Goal: Task Accomplishment & Management: Manage account settings

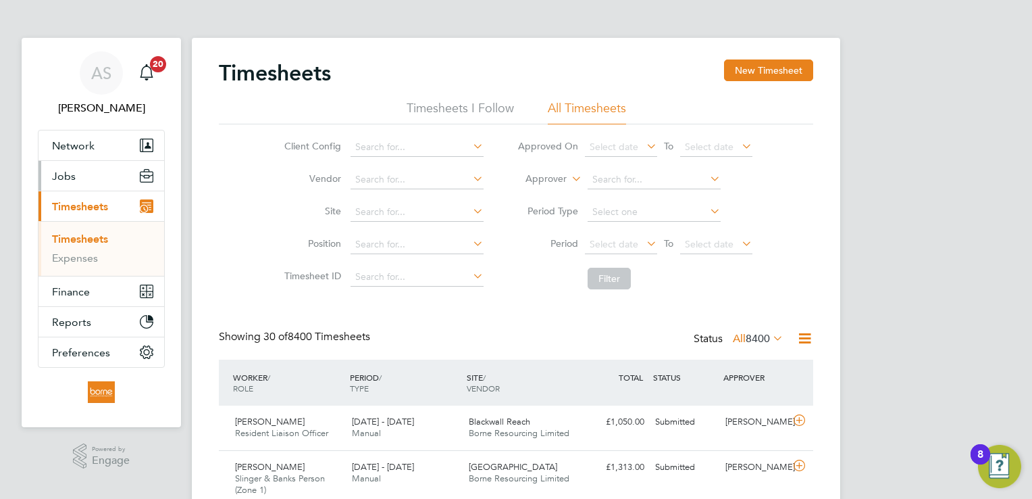
click at [64, 172] on span "Jobs" at bounding box center [64, 176] width 24 height 13
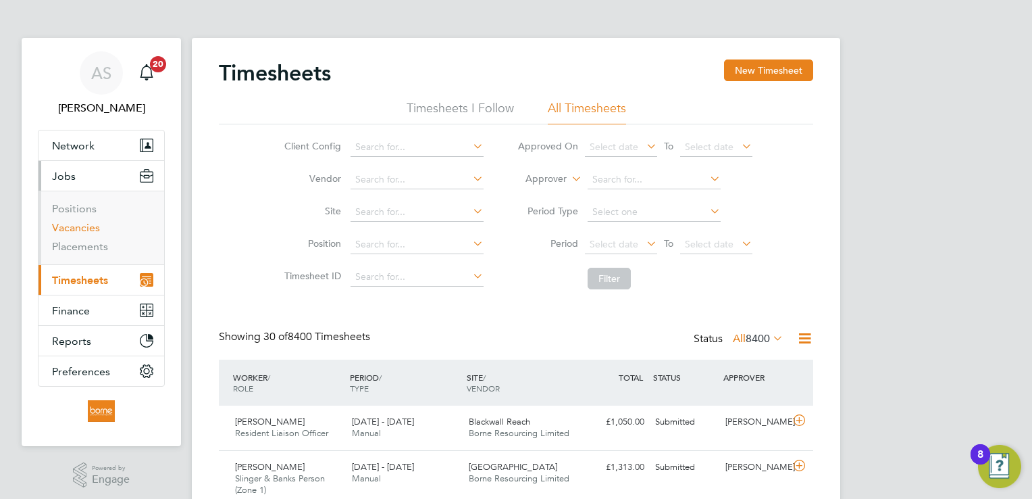
click at [74, 232] on link "Vacancies" at bounding box center [76, 227] width 48 height 13
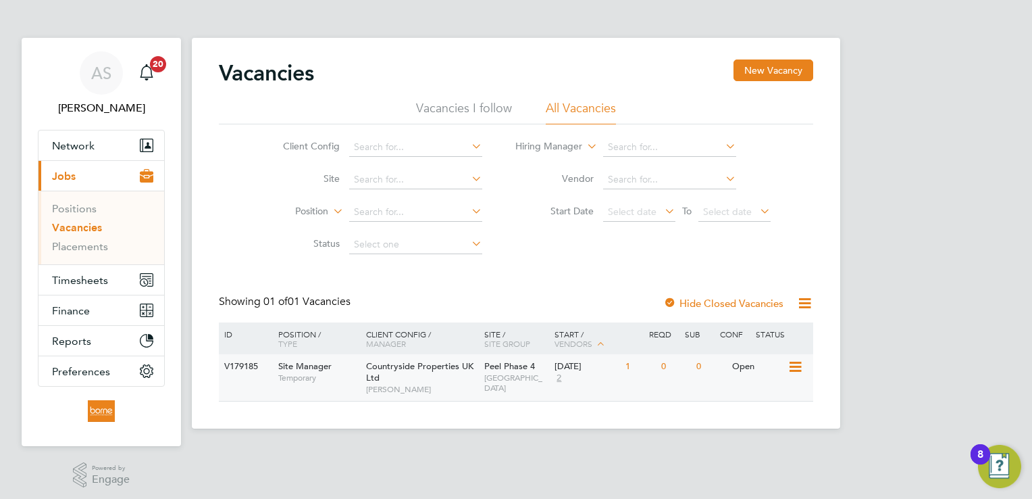
click at [441, 390] on span "[PERSON_NAME]" at bounding box center [421, 389] width 111 height 11
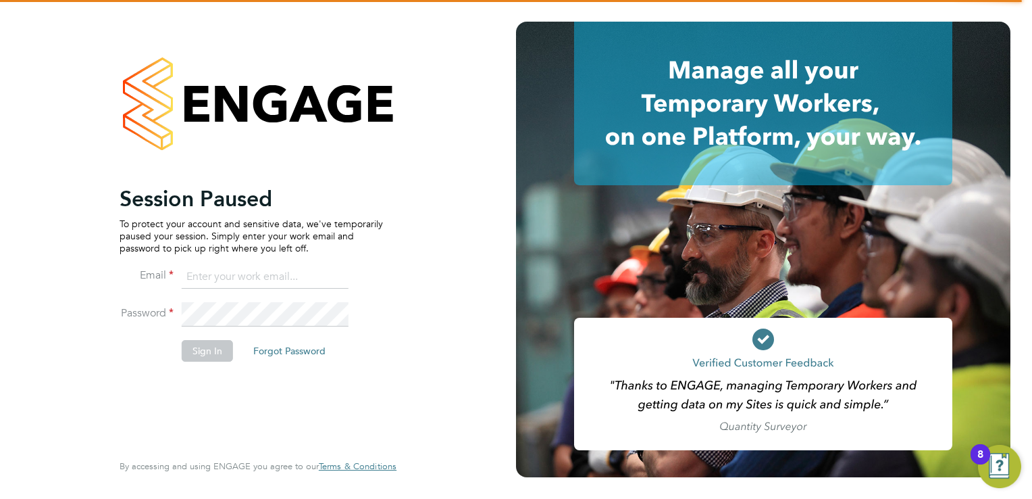
type input "andrew@borneltd.com"
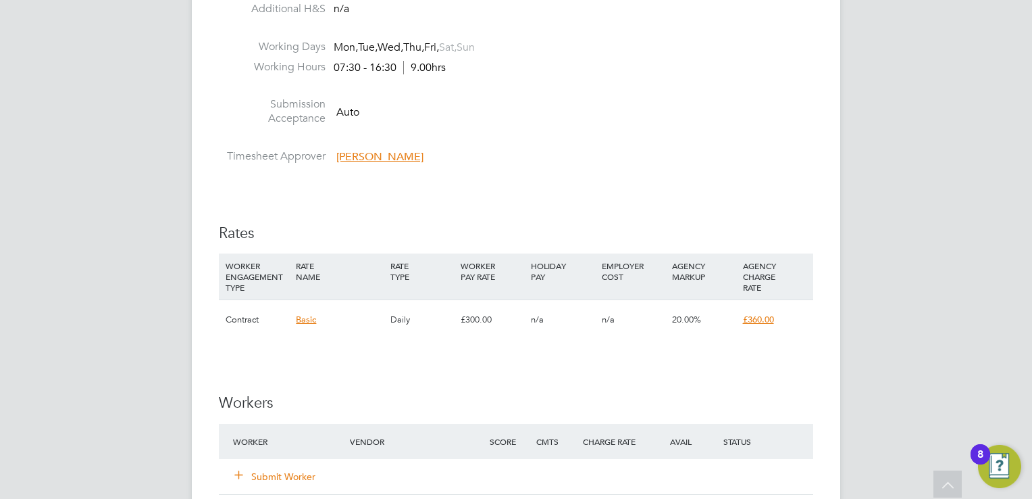
scroll to position [1081, 0]
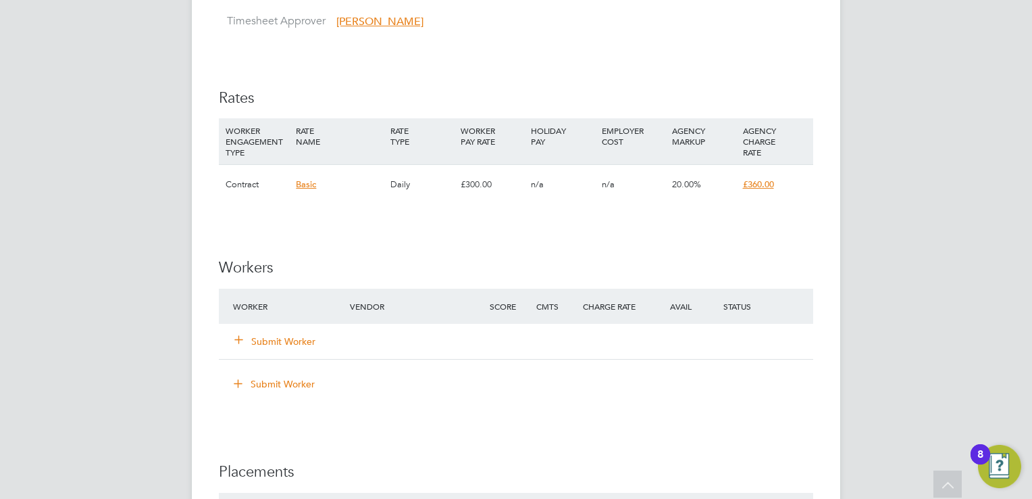
click at [239, 344] on icon at bounding box center [239, 339] width 10 height 10
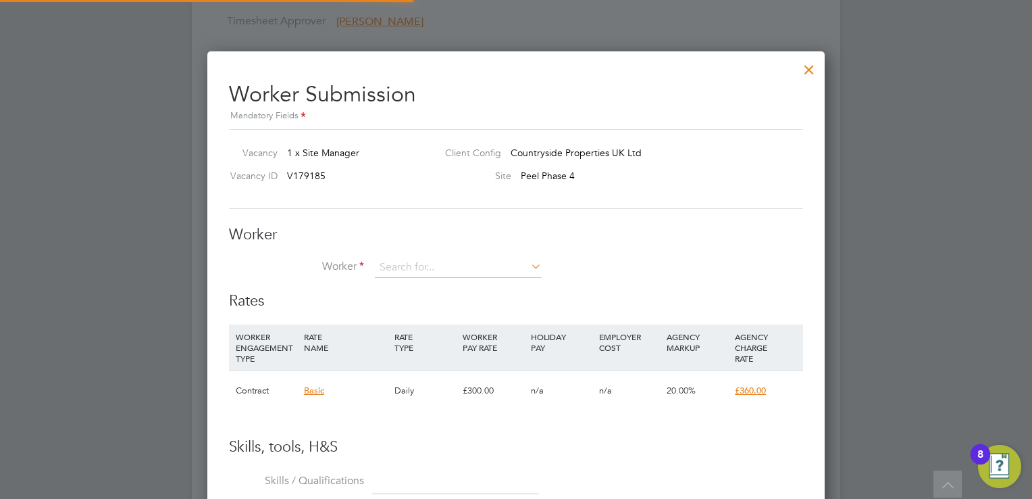
scroll to position [840, 618]
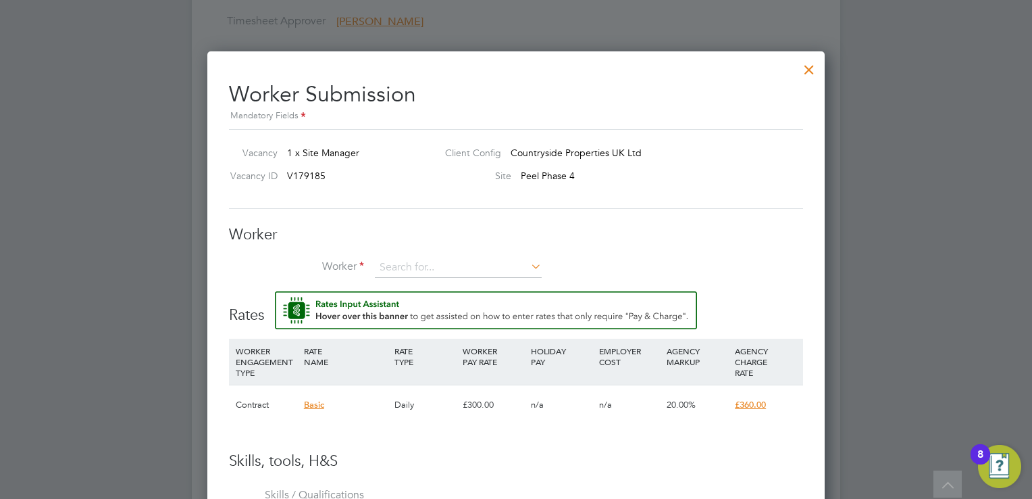
click at [468, 255] on div "Worker Worker Worker Engagement Type" at bounding box center [516, 258] width 574 height 67
click at [468, 266] on input at bounding box center [458, 267] width 167 height 20
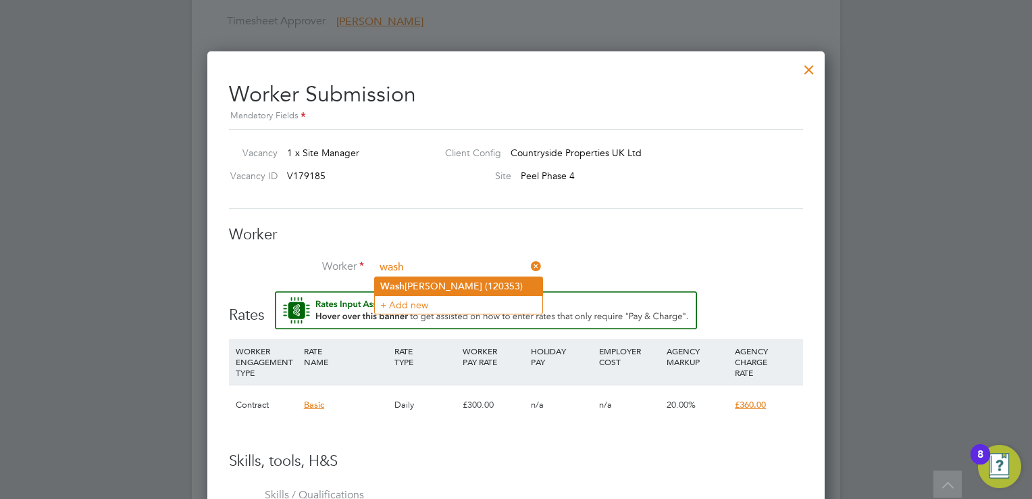
click at [468, 280] on li "Wash ington Black (120353)" at bounding box center [459, 286] width 168 height 18
type input "Washington Black (120353)"
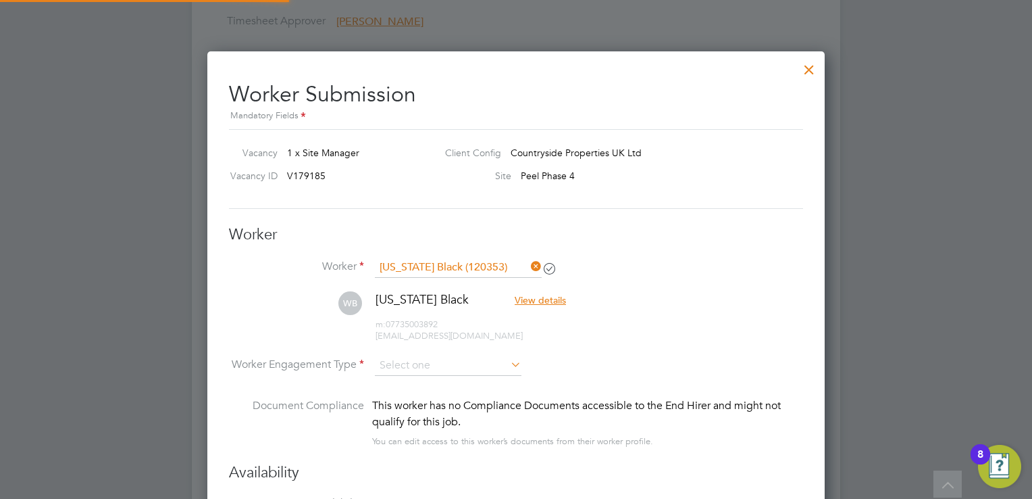
scroll to position [7, 6]
click at [410, 361] on input at bounding box center [448, 366] width 147 height 20
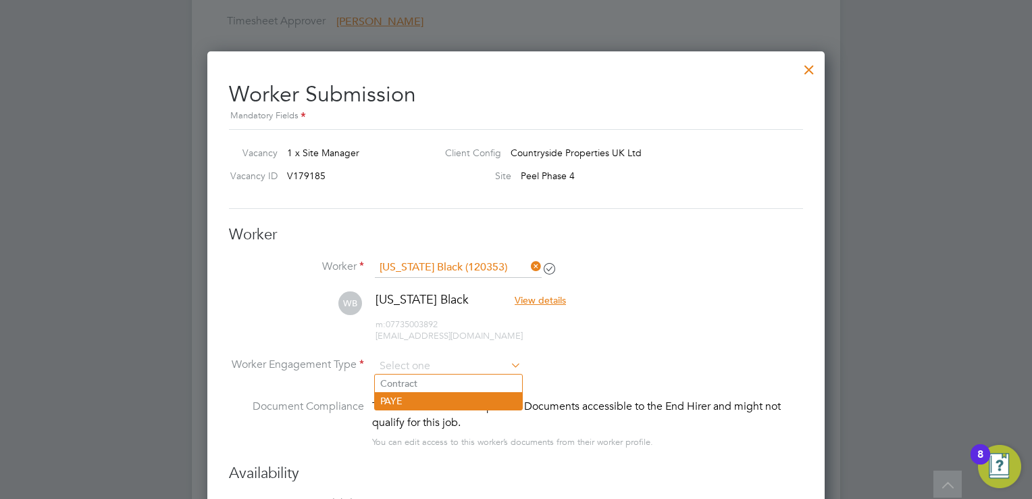
click at [404, 401] on li "PAYE" at bounding box center [448, 401] width 147 height 18
type input "PAYE"
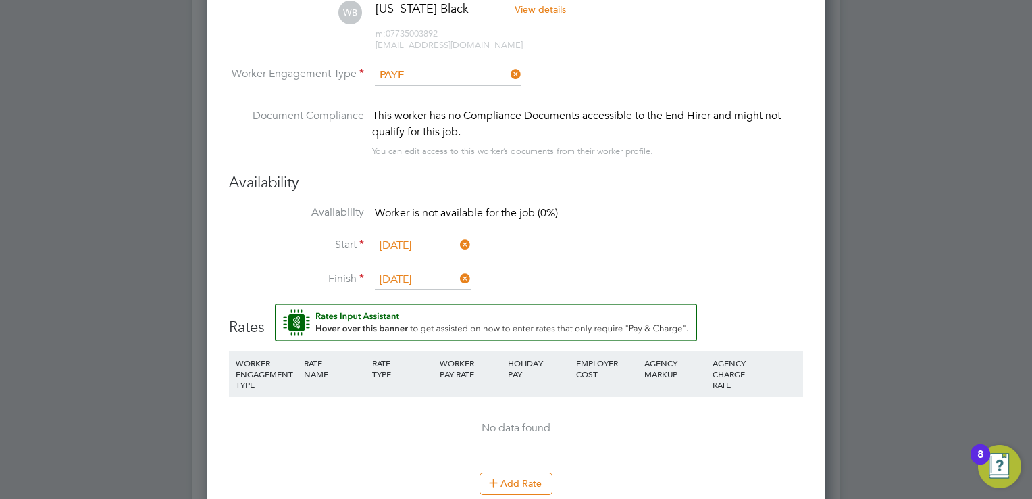
click at [649, 232] on li "Availability Worker is not available for the job (0%)" at bounding box center [516, 220] width 574 height 30
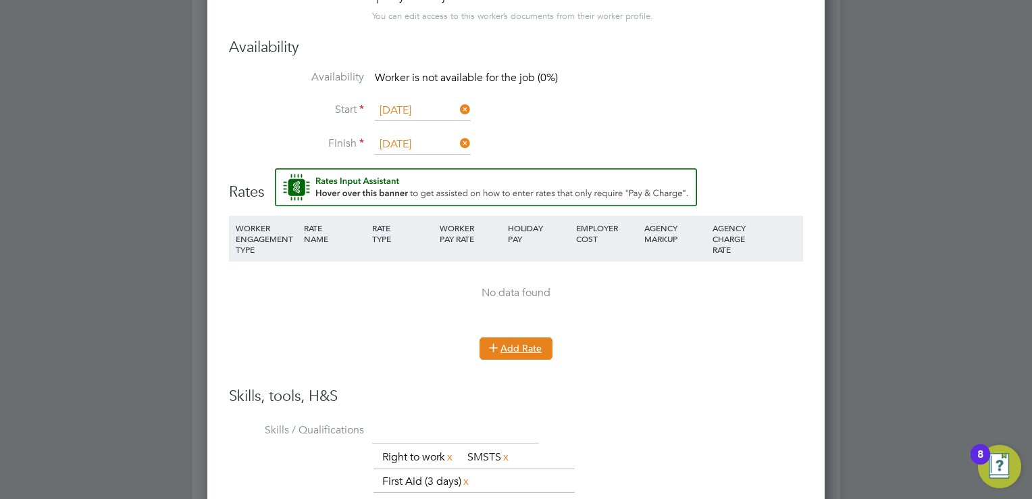
click at [508, 343] on button "Add Rate" at bounding box center [516, 348] width 73 height 22
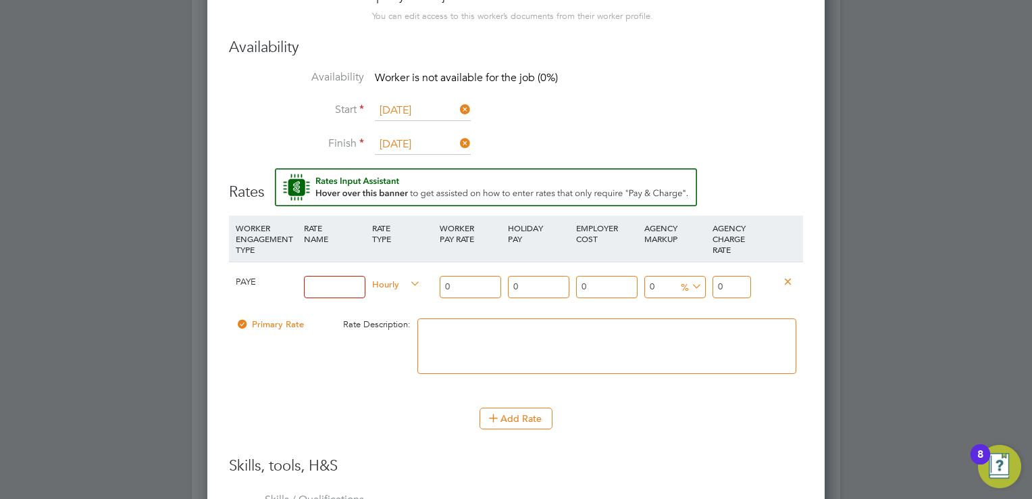
click at [311, 283] on input at bounding box center [334, 287] width 61 height 22
type input "Site Manager"
click at [462, 282] on input "0" at bounding box center [470, 287] width 61 height 22
drag, startPoint x: 480, startPoint y: 280, endPoint x: 424, endPoint y: 280, distance: 56.1
click at [426, 280] on div "PAYE Site Manager Hourly 0 0 n/a 0 n/a 0 0 % 0" at bounding box center [516, 286] width 574 height 50
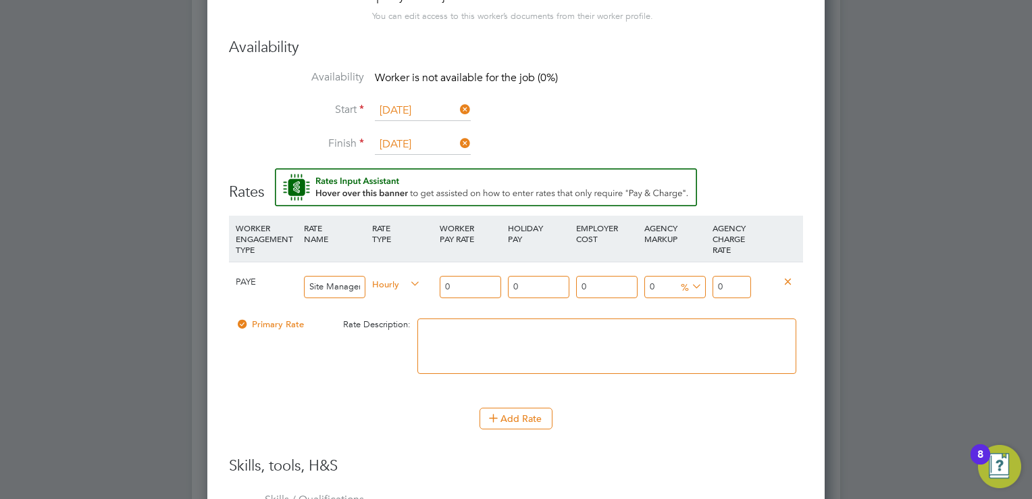
click at [407, 280] on icon at bounding box center [407, 283] width 0 height 19
click at [397, 280] on span "Hourly" at bounding box center [396, 283] width 49 height 15
click at [394, 313] on li "DAILY" at bounding box center [397, 311] width 59 height 17
type input "3"
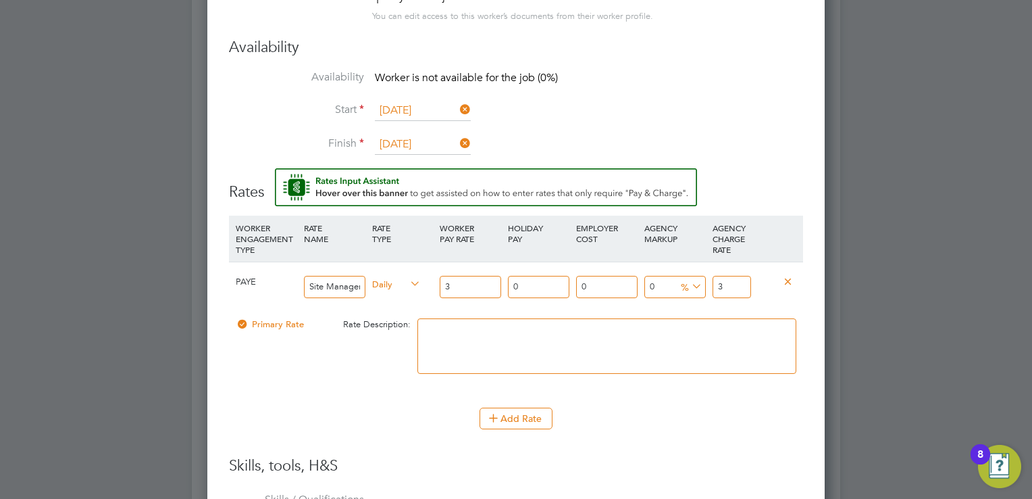
type input "30"
type input "300"
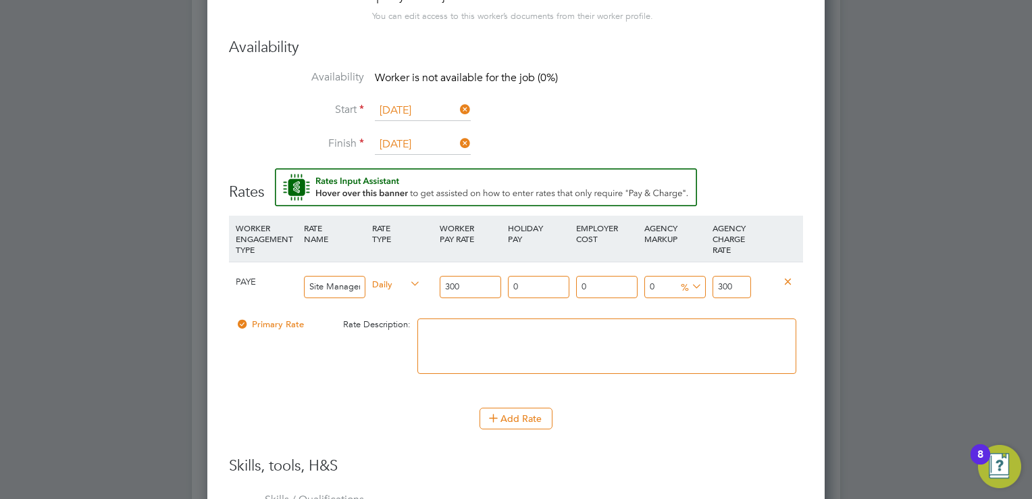
drag, startPoint x: 735, startPoint y: 280, endPoint x: 605, endPoint y: 261, distance: 131.1
click at [608, 261] on div "PAYE Site Manager Daily 300 0 n/a 0 n/a 0 0 % 300" at bounding box center [516, 286] width 574 height 50
type input "-99"
type input "3"
type input "-88"
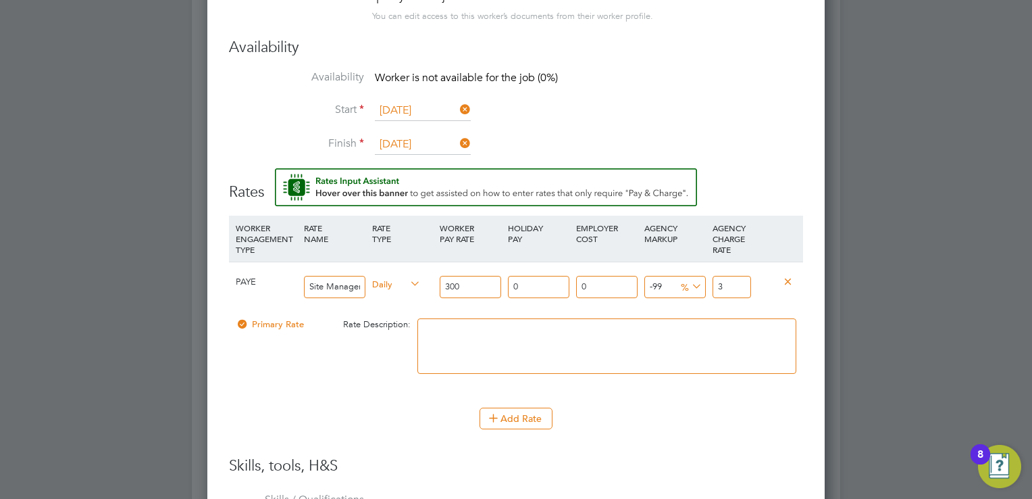
type input "36"
type input "20"
type input "360"
click at [699, 416] on div "Add Rate" at bounding box center [516, 418] width 574 height 22
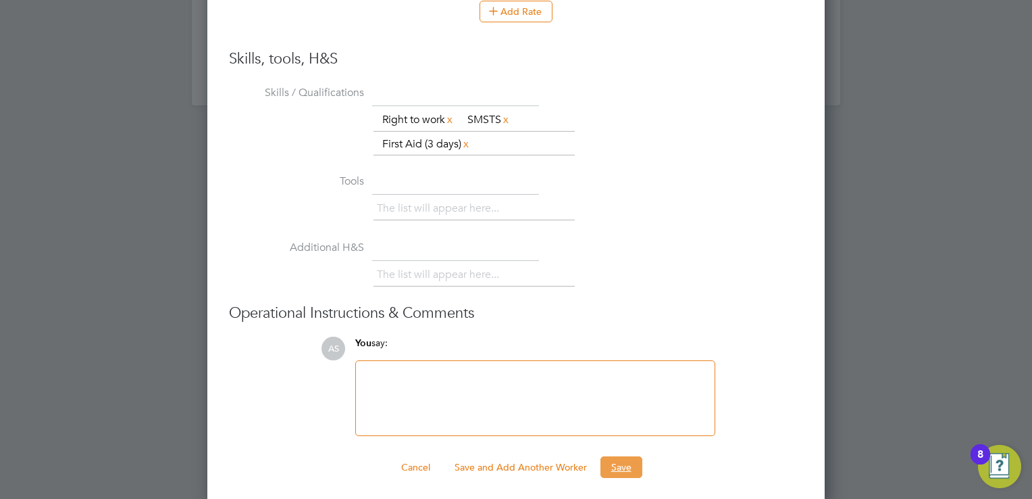
click at [616, 461] on button "Save" at bounding box center [622, 467] width 42 height 22
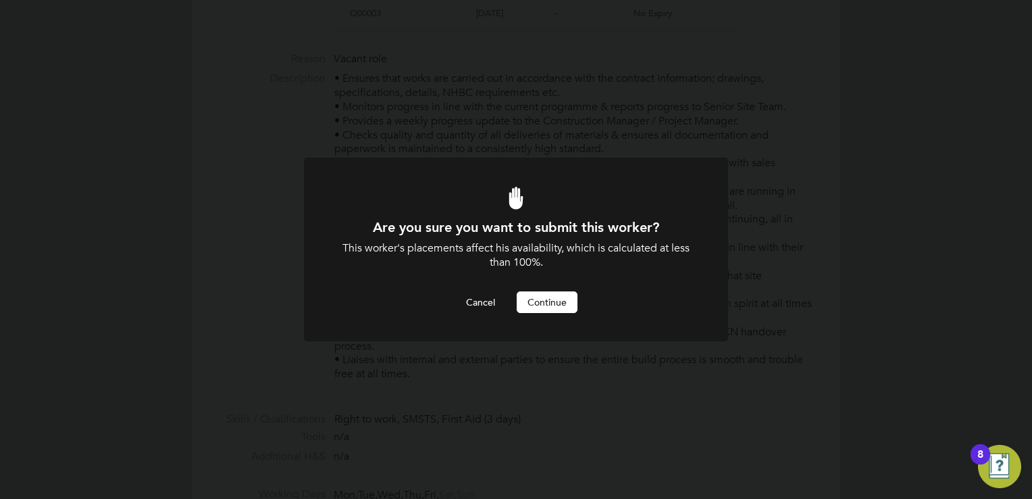
click at [559, 305] on button "Continue" at bounding box center [547, 302] width 61 height 22
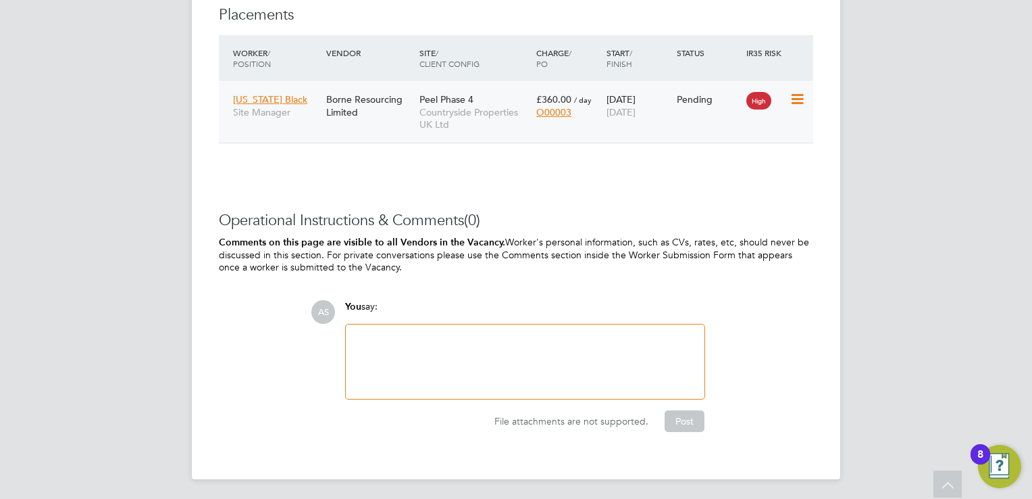
click at [504, 111] on span "Countryside Properties UK Ltd" at bounding box center [475, 118] width 110 height 24
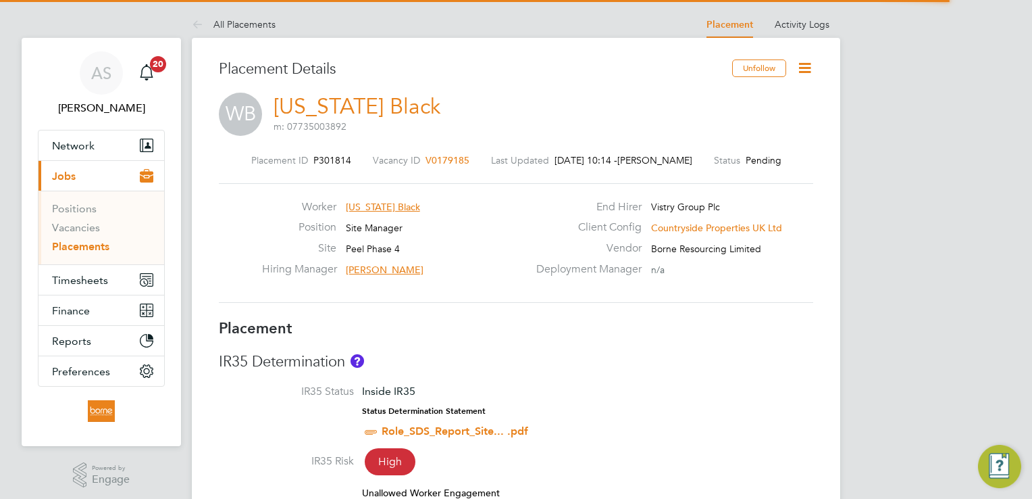
click at [801, 66] on icon at bounding box center [805, 67] width 17 height 17
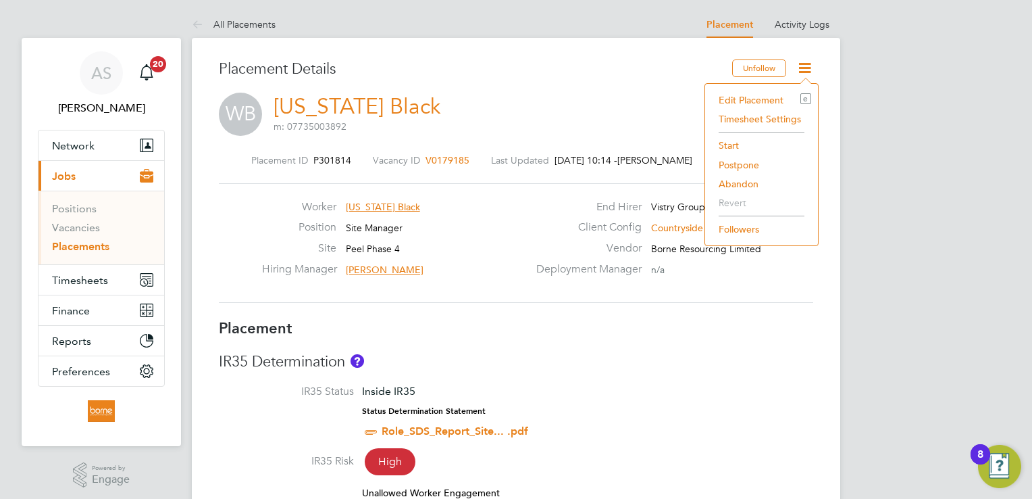
click at [728, 147] on li "Start" at bounding box center [761, 145] width 99 height 19
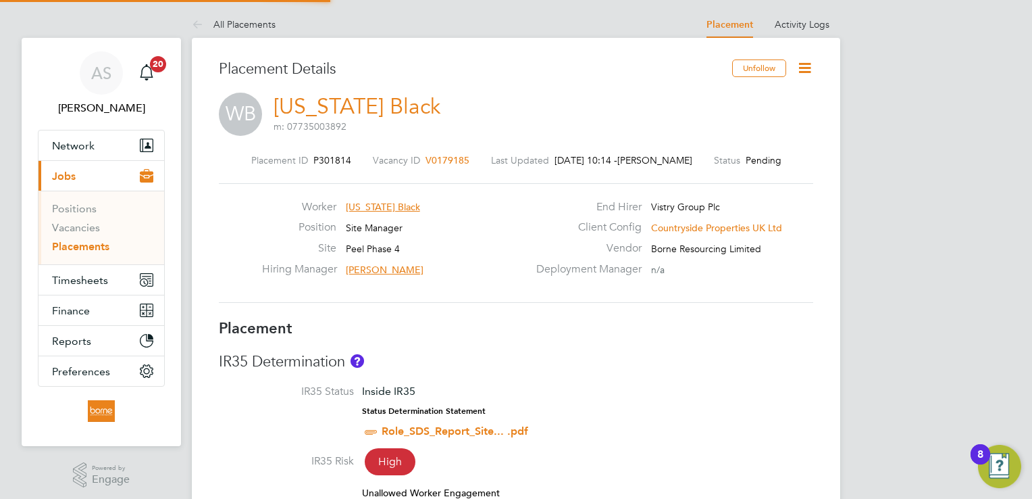
scroll to position [7, 6]
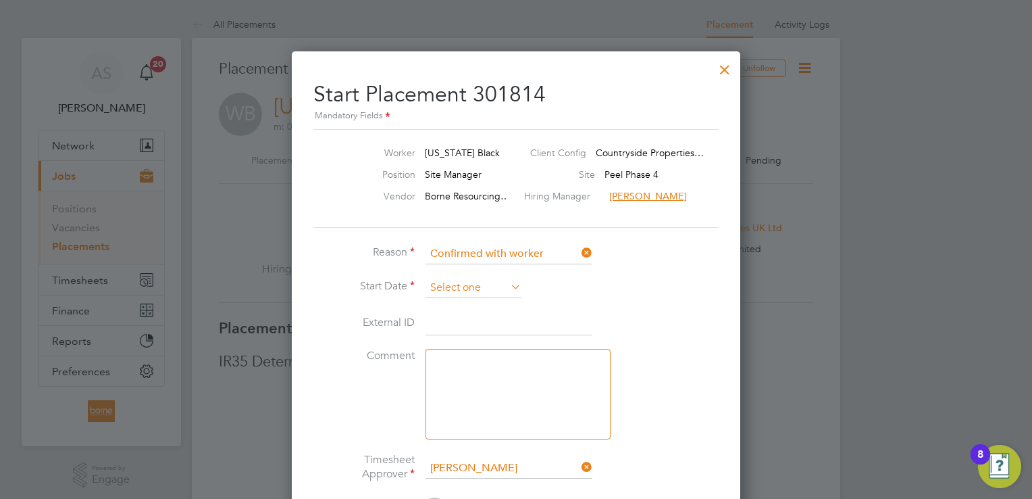
click at [474, 278] on input at bounding box center [474, 288] width 96 height 20
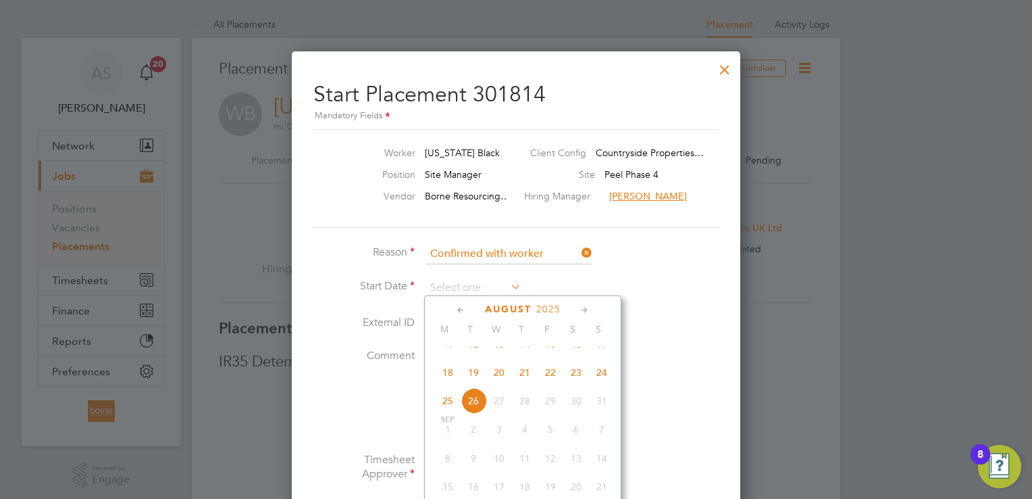
click at [447, 384] on span "18" at bounding box center [448, 372] width 26 height 26
type input "[DATE]"
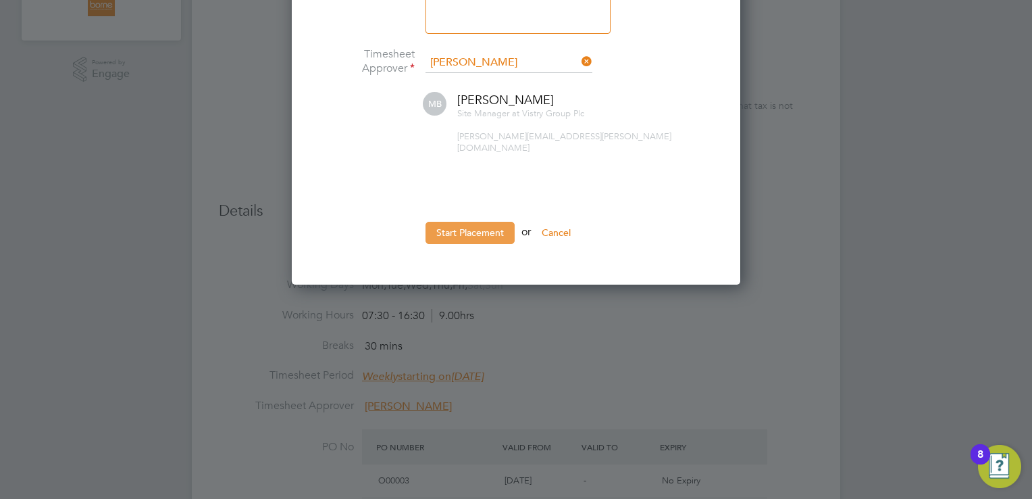
click at [484, 222] on button "Start Placement" at bounding box center [470, 233] width 89 height 22
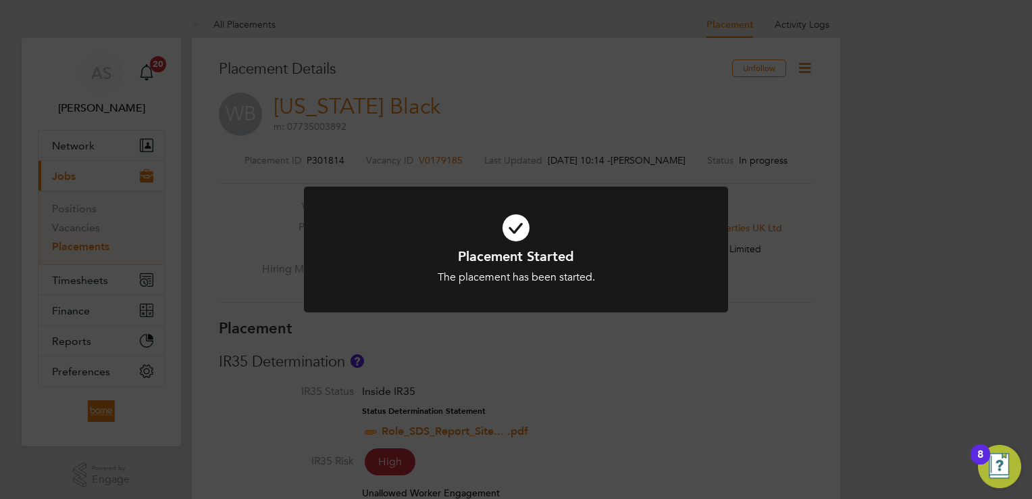
click at [530, 87] on div "Placement Started The placement has been started. Cancel Okay" at bounding box center [516, 249] width 1032 height 499
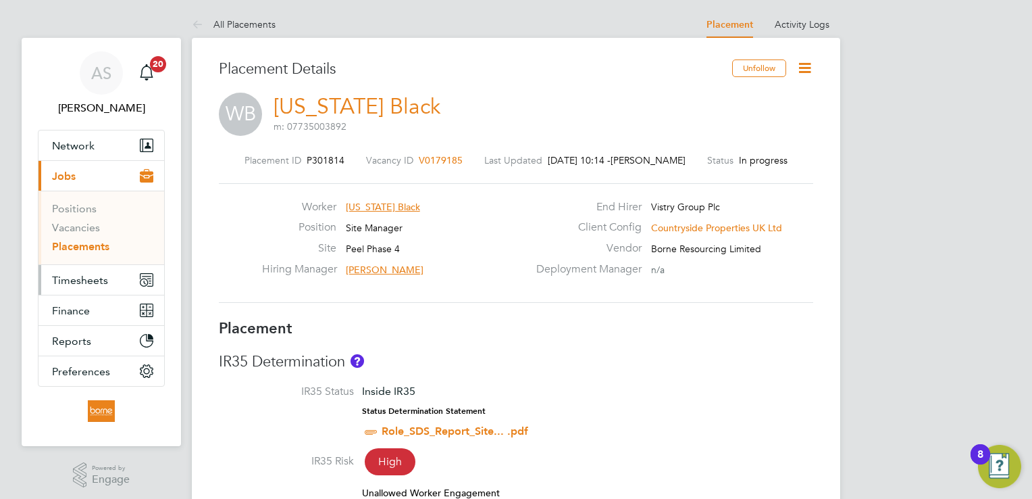
click at [89, 277] on span "Timesheets" at bounding box center [80, 280] width 56 height 13
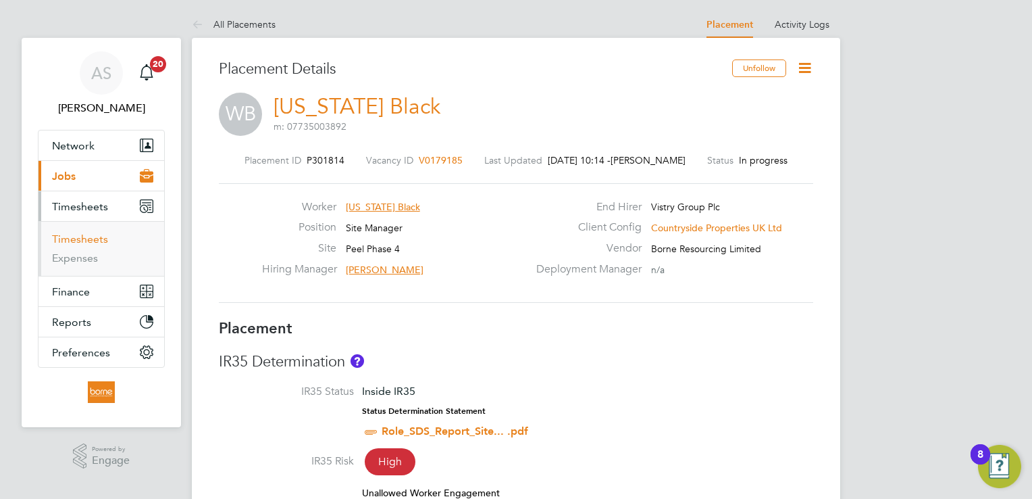
click at [95, 237] on link "Timesheets" at bounding box center [80, 238] width 56 height 13
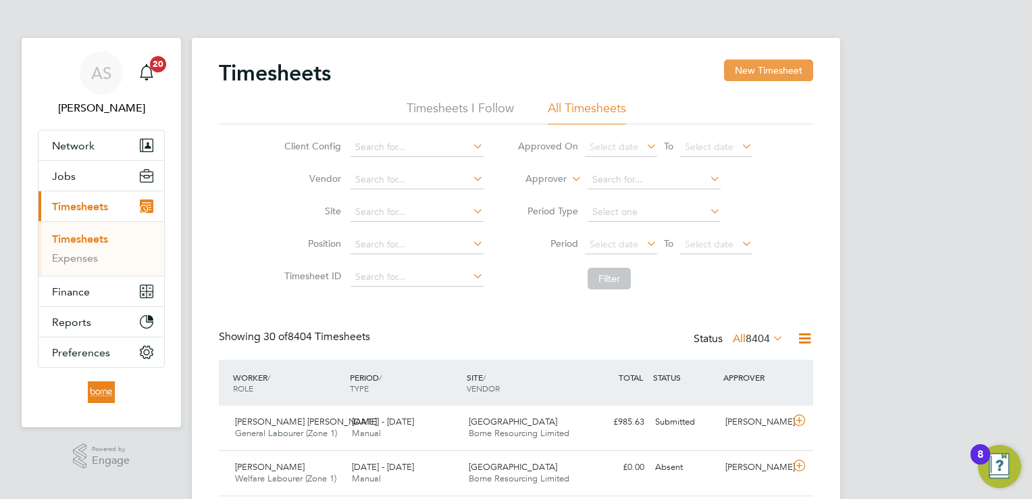
click at [746, 77] on button "New Timesheet" at bounding box center [768, 70] width 89 height 22
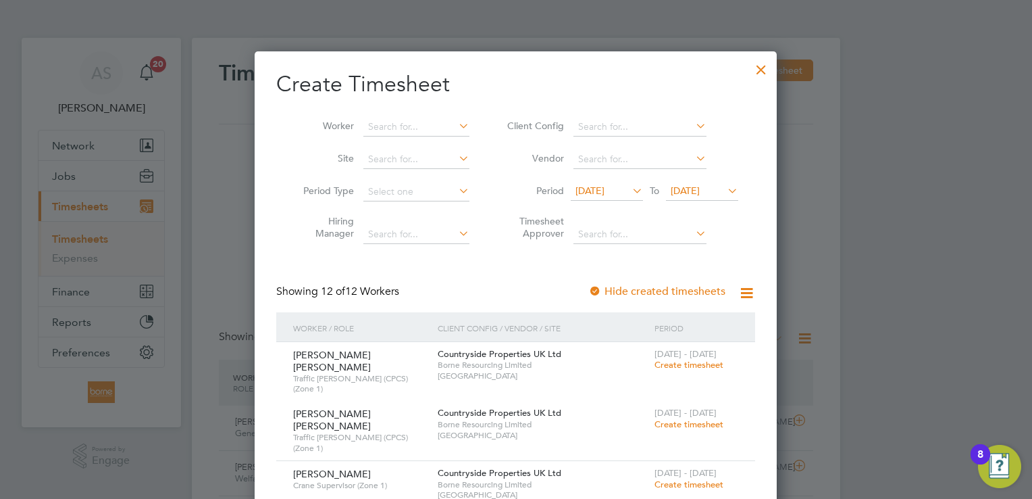
click at [505, 73] on h2 "Create Timesheet" at bounding box center [515, 84] width 479 height 28
click at [770, 68] on div at bounding box center [761, 66] width 24 height 24
